Goal: Task Accomplishment & Management: Use online tool/utility

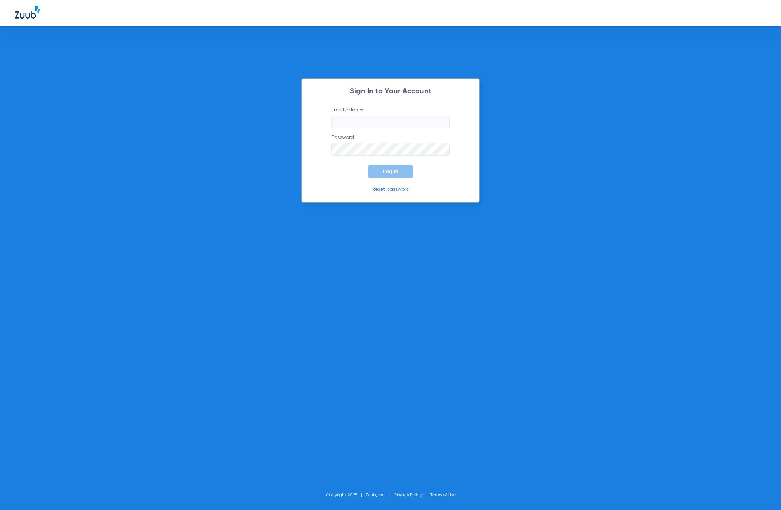
click at [118, 84] on div "Sign In to Your Account Email address Password Log In Reset password Copyright …" at bounding box center [390, 255] width 781 height 510
type input "[EMAIL_ADDRESS][DOMAIN_NAME]"
click at [380, 171] on button "Log In" at bounding box center [390, 171] width 45 height 13
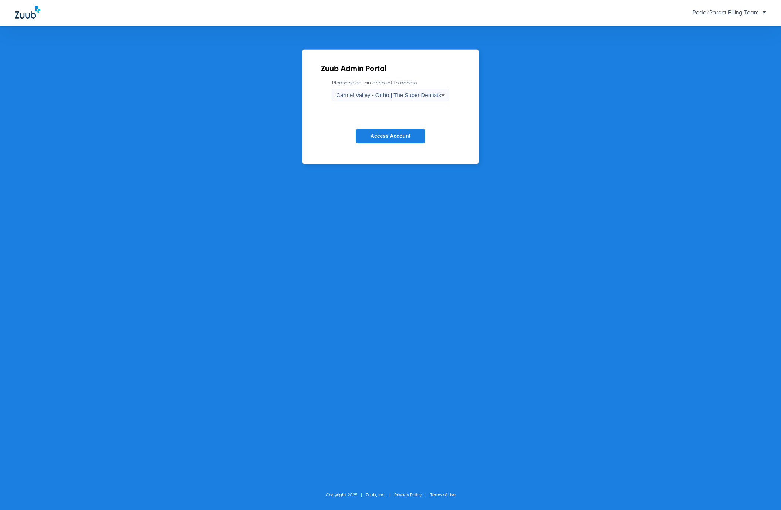
click at [392, 90] on div "Carmel Valley - Ortho | The Super Dentists" at bounding box center [388, 95] width 105 height 13
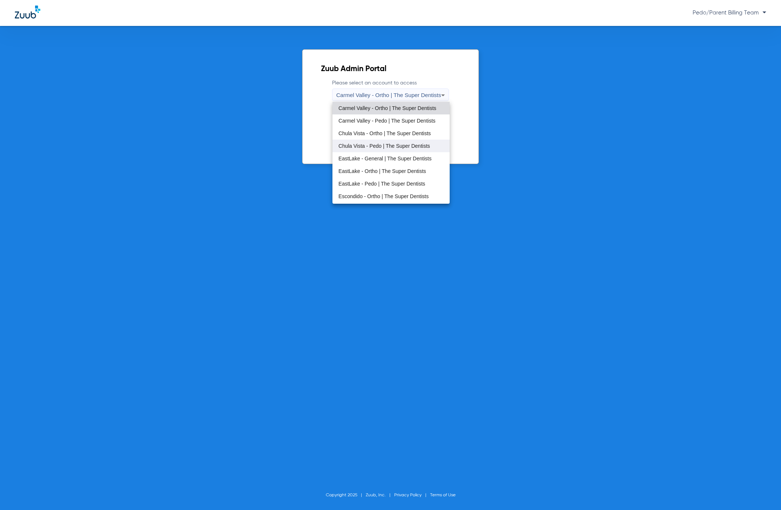
click at [371, 140] on mat-option "Chula Vista - Pedo | The Super Dentists" at bounding box center [391, 145] width 117 height 13
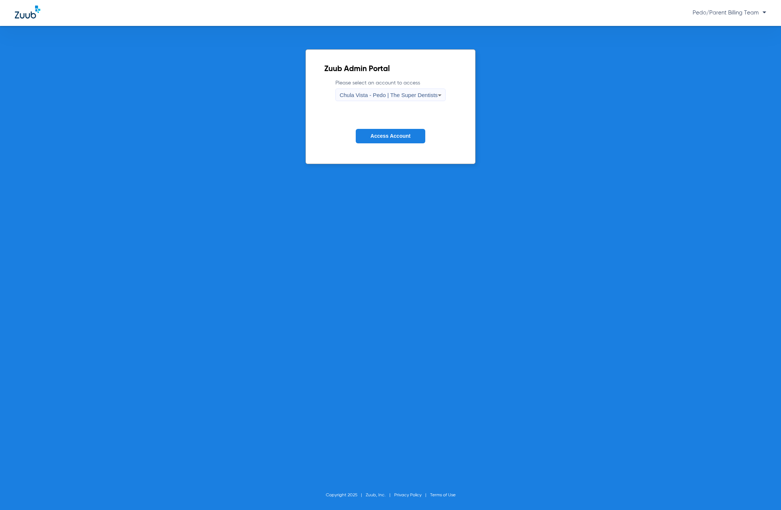
click at [380, 131] on button "Access Account" at bounding box center [391, 136] width 70 height 14
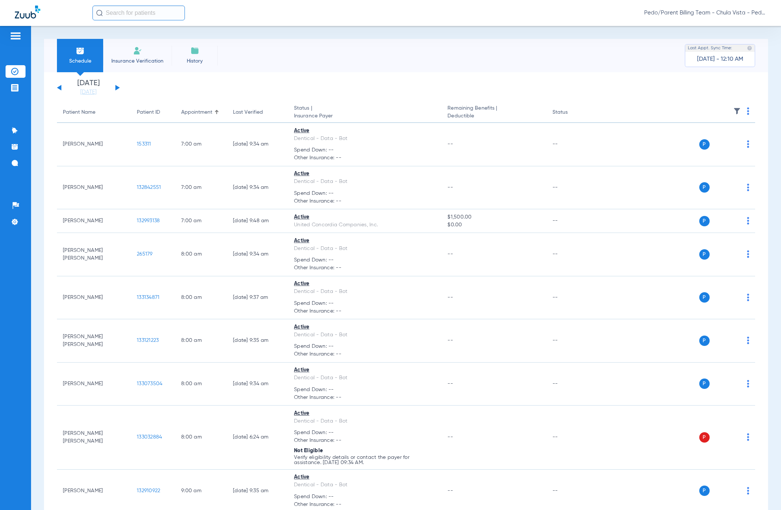
click at [117, 85] on div "[DATE] [DATE] [DATE] [DATE] [DATE] [DATE] [DATE] [DATE] [DATE] [DATE] [DATE] [D…" at bounding box center [88, 88] width 63 height 16
click at [117, 88] on button at bounding box center [117, 88] width 4 height 6
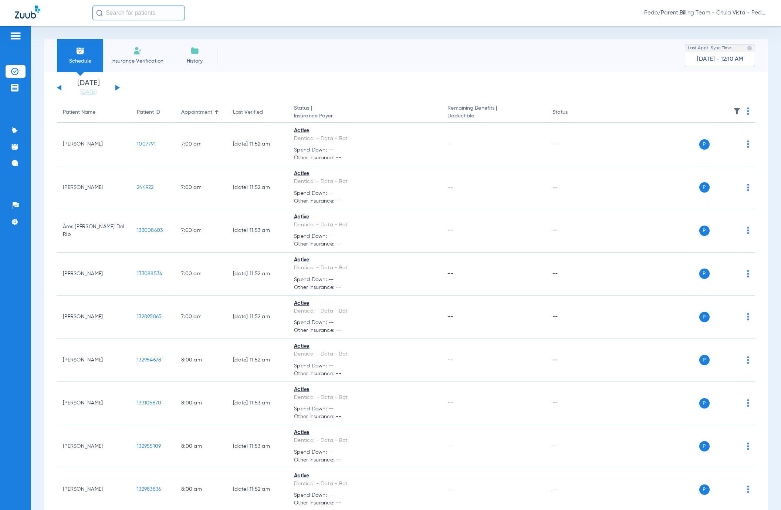
click at [747, 109] on img at bounding box center [748, 110] width 2 height 7
click at [706, 135] on button "Verify All" at bounding box center [712, 140] width 58 height 15
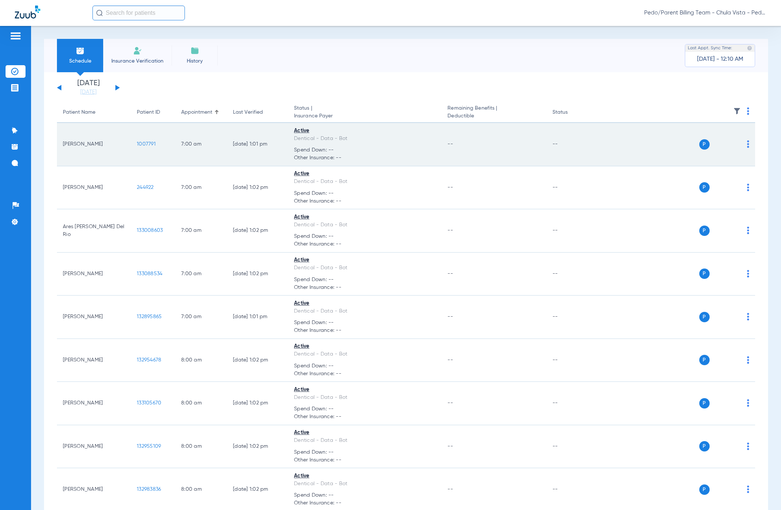
drag, startPoint x: 739, startPoint y: 109, endPoint x: 678, endPoint y: 129, distance: 64.2
click at [747, 109] on img at bounding box center [748, 110] width 2 height 7
drag, startPoint x: 705, startPoint y: 140, endPoint x: 705, endPoint y: 136, distance: 4.1
click at [706, 140] on span "Verify All" at bounding box center [712, 140] width 46 height 5
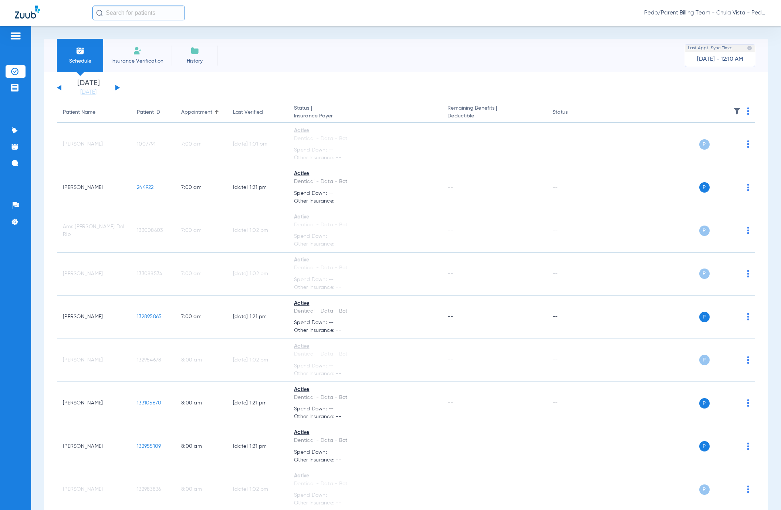
drag, startPoint x: 377, startPoint y: 222, endPoint x: 1, endPoint y: 148, distance: 383.7
click at [377, 222] on div "Dentical - Data - Bot" at bounding box center [365, 225] width 142 height 8
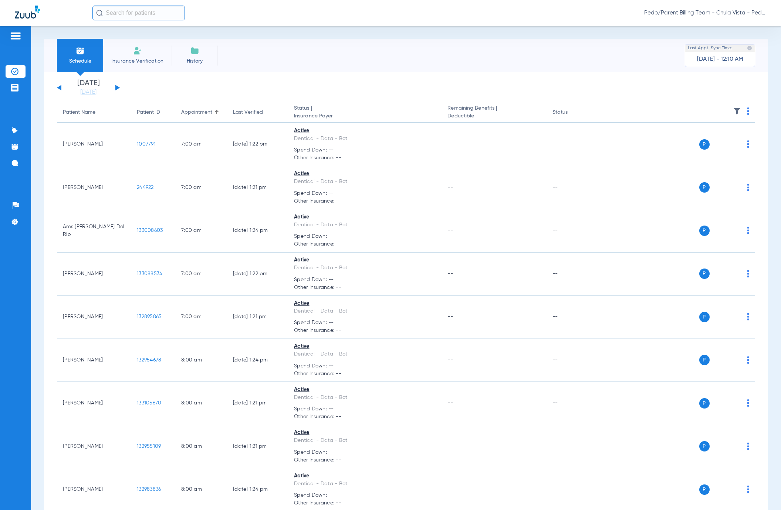
click at [747, 108] on img at bounding box center [748, 110] width 2 height 7
click at [709, 135] on button "Verify All" at bounding box center [712, 140] width 58 height 15
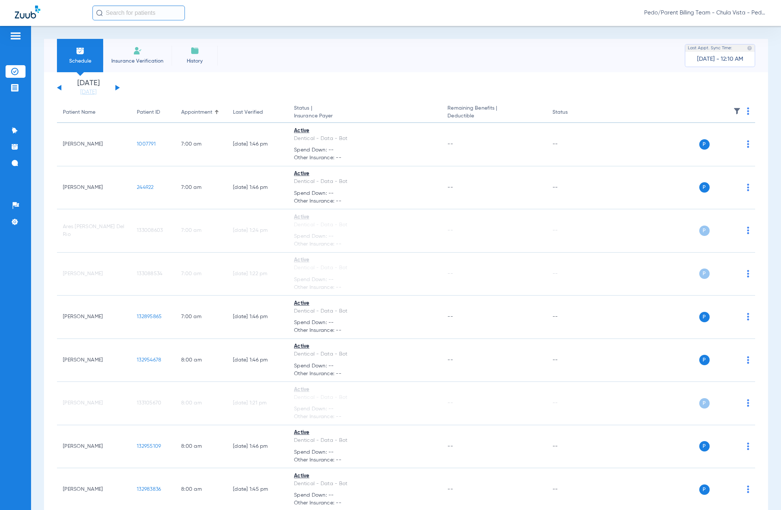
drag, startPoint x: 513, startPoint y: 69, endPoint x: 774, endPoint y: 108, distance: 263.7
click at [513, 69] on div "Schedule Insurance Verification History Last Appt. Sync Time: [DATE] - 12:10 AM" at bounding box center [406, 55] width 725 height 33
